Goal: Task Accomplishment & Management: Use online tool/utility

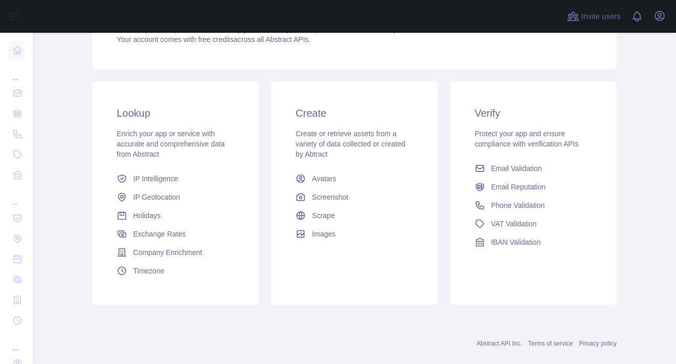
scroll to position [145, 0]
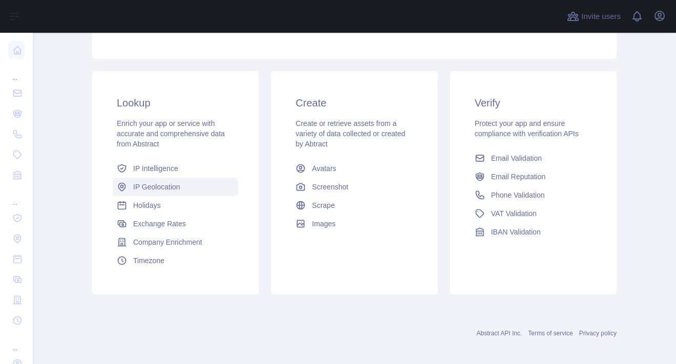
click at [174, 182] on span "IP Geolocation" at bounding box center [156, 187] width 47 height 10
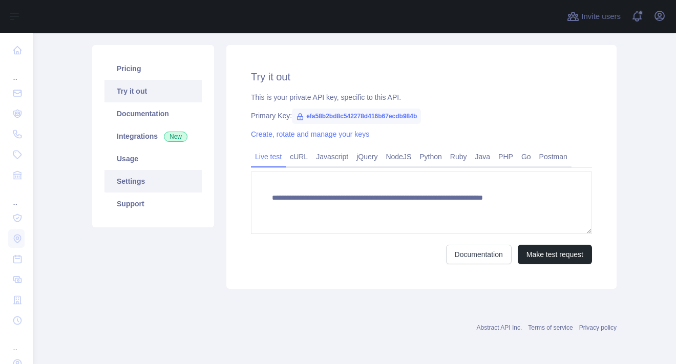
type textarea "**********"
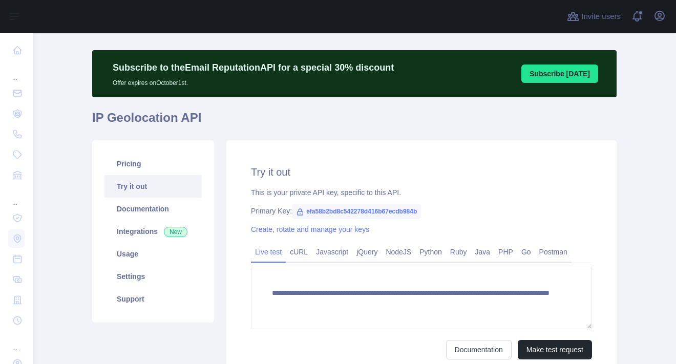
scroll to position [8, 0]
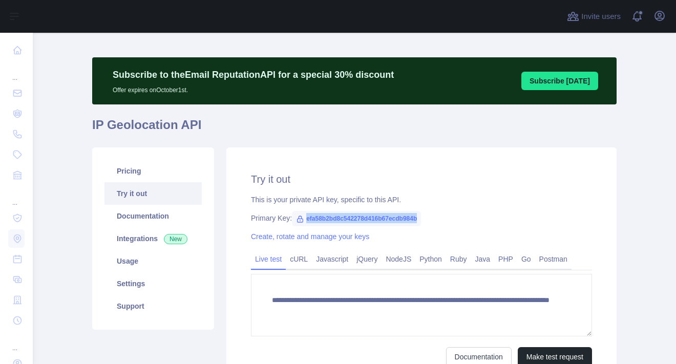
drag, startPoint x: 301, startPoint y: 218, endPoint x: 422, endPoint y: 222, distance: 121.5
click at [422, 222] on div "Primary Key: efa58b2bd8c542278d416b67ecdb984b" at bounding box center [421, 218] width 341 height 10
copy span "efa58b2bd8c542278d416b67ecdb984b"
